Goal: Task Accomplishment & Management: Manage account settings

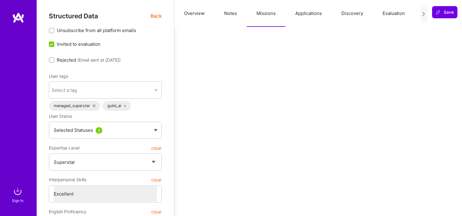
select select "7"
select select "US"
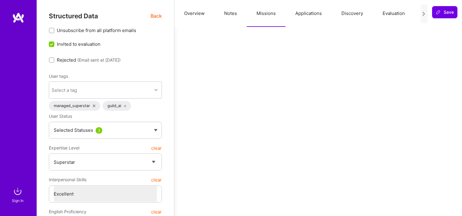
select select "Right Now"
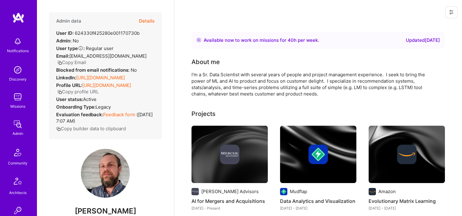
click at [23, 127] on link "Admin" at bounding box center [18, 127] width 38 height 19
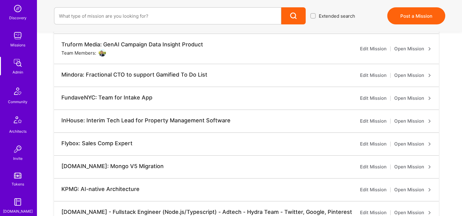
scroll to position [153, 0]
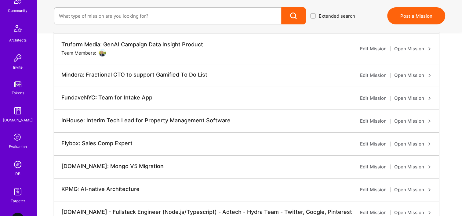
click at [18, 171] on link "DB" at bounding box center [18, 168] width 38 height 19
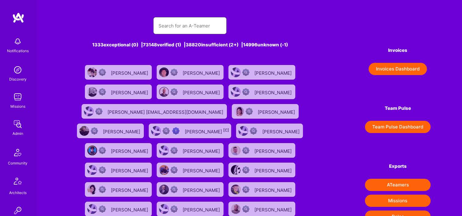
click at [168, 30] on input "text" at bounding box center [190, 26] width 64 height 16
type input "rata"
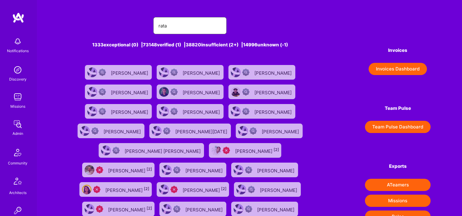
drag, startPoint x: 176, startPoint y: 25, endPoint x: 147, endPoint y: 27, distance: 29.7
click at [153, 28] on div "rata" at bounding box center [190, 25] width 244 height 17
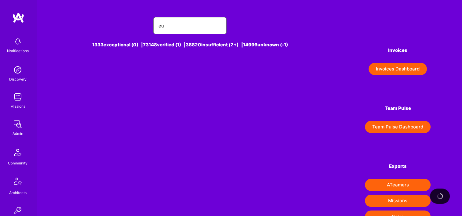
type input "e"
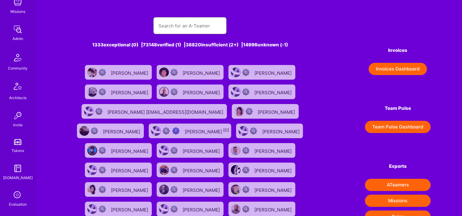
scroll to position [61, 0]
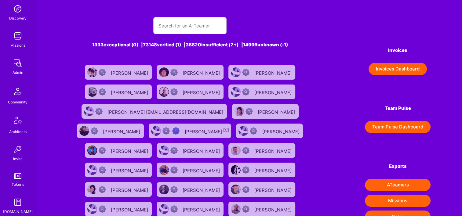
click at [19, 65] on img at bounding box center [18, 63] width 12 height 12
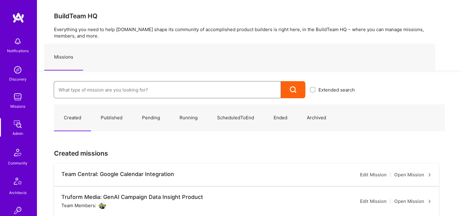
click at [167, 90] on input at bounding box center [168, 90] width 218 height 16
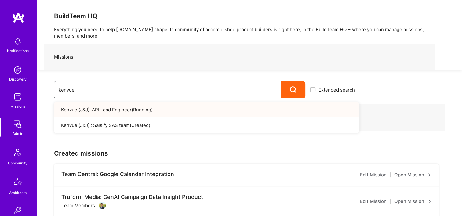
type input "kenvue"
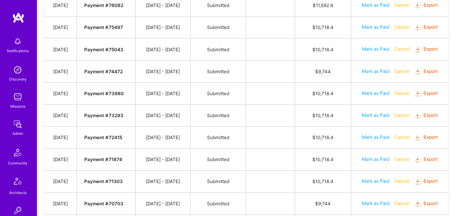
scroll to position [275, 0]
click at [426, 157] on button "Export" at bounding box center [426, 159] width 24 height 7
click at [424, 134] on button "Export" at bounding box center [426, 137] width 24 height 7
click at [434, 112] on button "Export" at bounding box center [426, 115] width 24 height 7
click at [425, 90] on button "Export" at bounding box center [426, 93] width 24 height 7
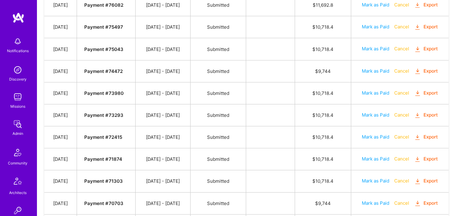
click at [429, 71] on button "Export" at bounding box center [426, 71] width 24 height 7
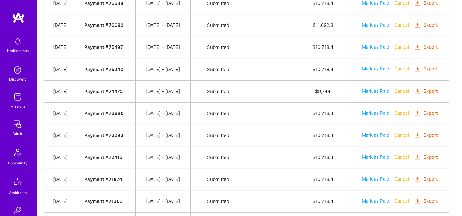
scroll to position [244, 0]
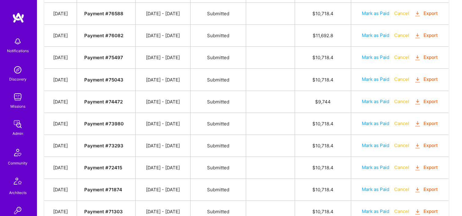
click at [430, 79] on button "Export" at bounding box center [426, 79] width 24 height 7
click at [429, 77] on button "Export" at bounding box center [426, 79] width 24 height 7
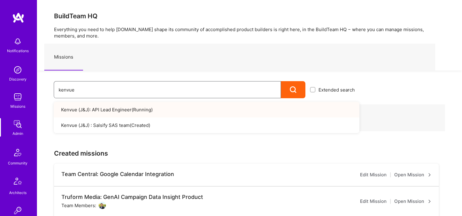
click at [21, 84] on div "Notifications Discovery Missions Admin Community Architects Invite Tokens [DOMA…" at bounding box center [231, 219] width 462 height 439
paste input "Modern Exec: Project Magic"
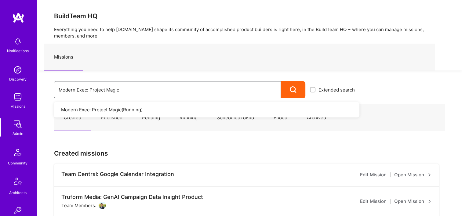
drag, startPoint x: 122, startPoint y: 87, endPoint x: 56, endPoint y: 86, distance: 65.7
click at [51, 89] on div "Modern Exec: Project Magic Extended search Modern Exec: Project Magic ( Running…" at bounding box center [198, 85] width 323 height 28
paste input "Team for Platform & AI Development"
type input "Modern Exec: Team for Platform & AI Development"
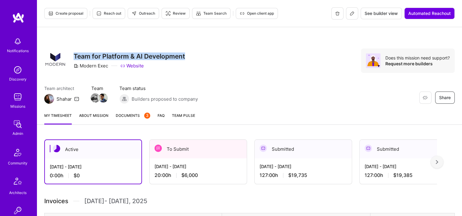
drag, startPoint x: 185, startPoint y: 57, endPoint x: 71, endPoint y: 58, distance: 113.7
click at [71, 58] on div "Restore Not Interested Share Team for Platform & AI Development Modern Exec Web…" at bounding box center [114, 61] width 141 height 24
copy h3 "Team for Platform & AI Development"
